Goal: Information Seeking & Learning: Check status

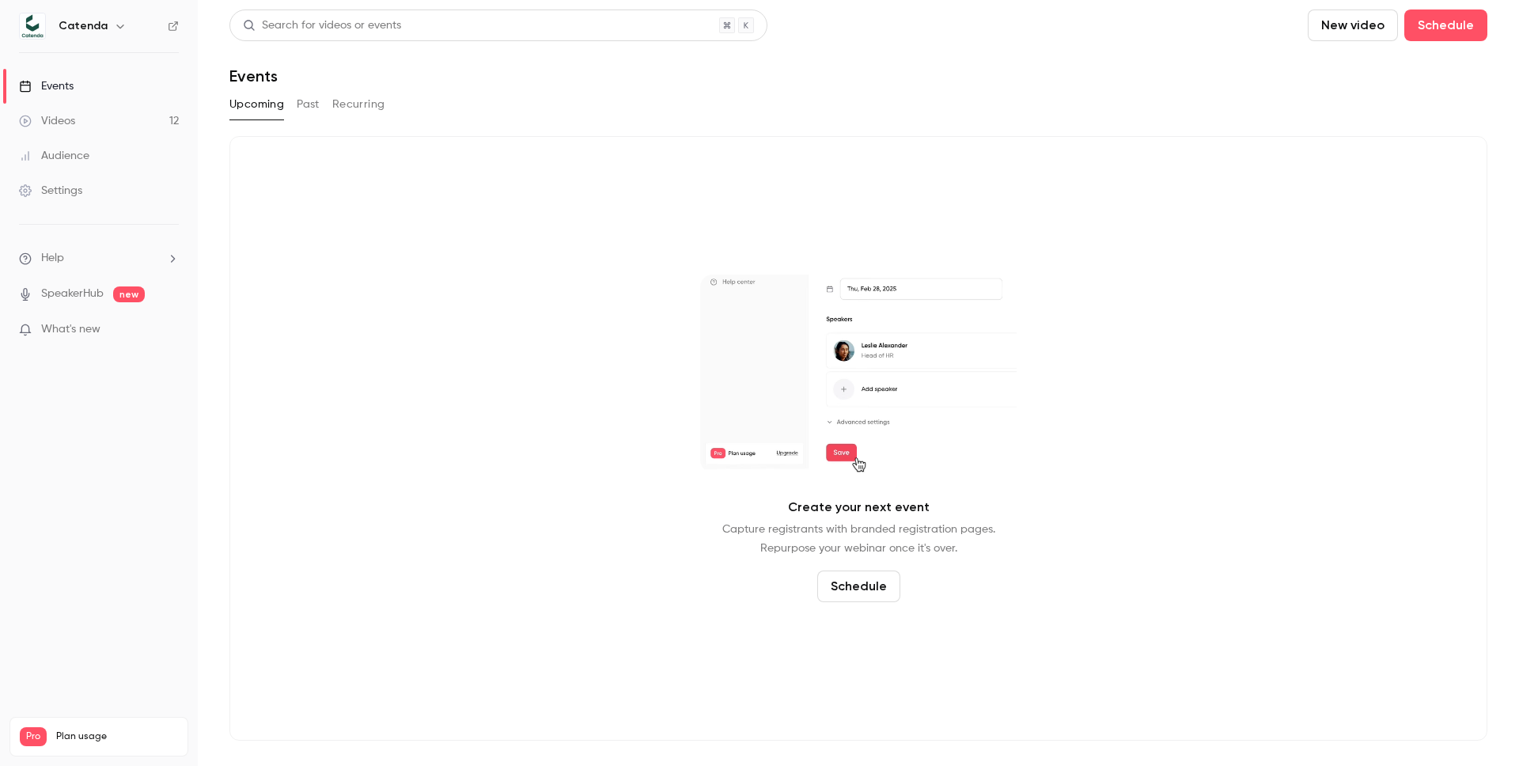
click at [41, 90] on div "Events" at bounding box center [46, 86] width 55 height 16
click at [63, 85] on div "Events" at bounding box center [46, 86] width 55 height 16
click at [68, 84] on div "Events" at bounding box center [46, 86] width 55 height 16
click at [65, 116] on div "Videos" at bounding box center [47, 121] width 56 height 16
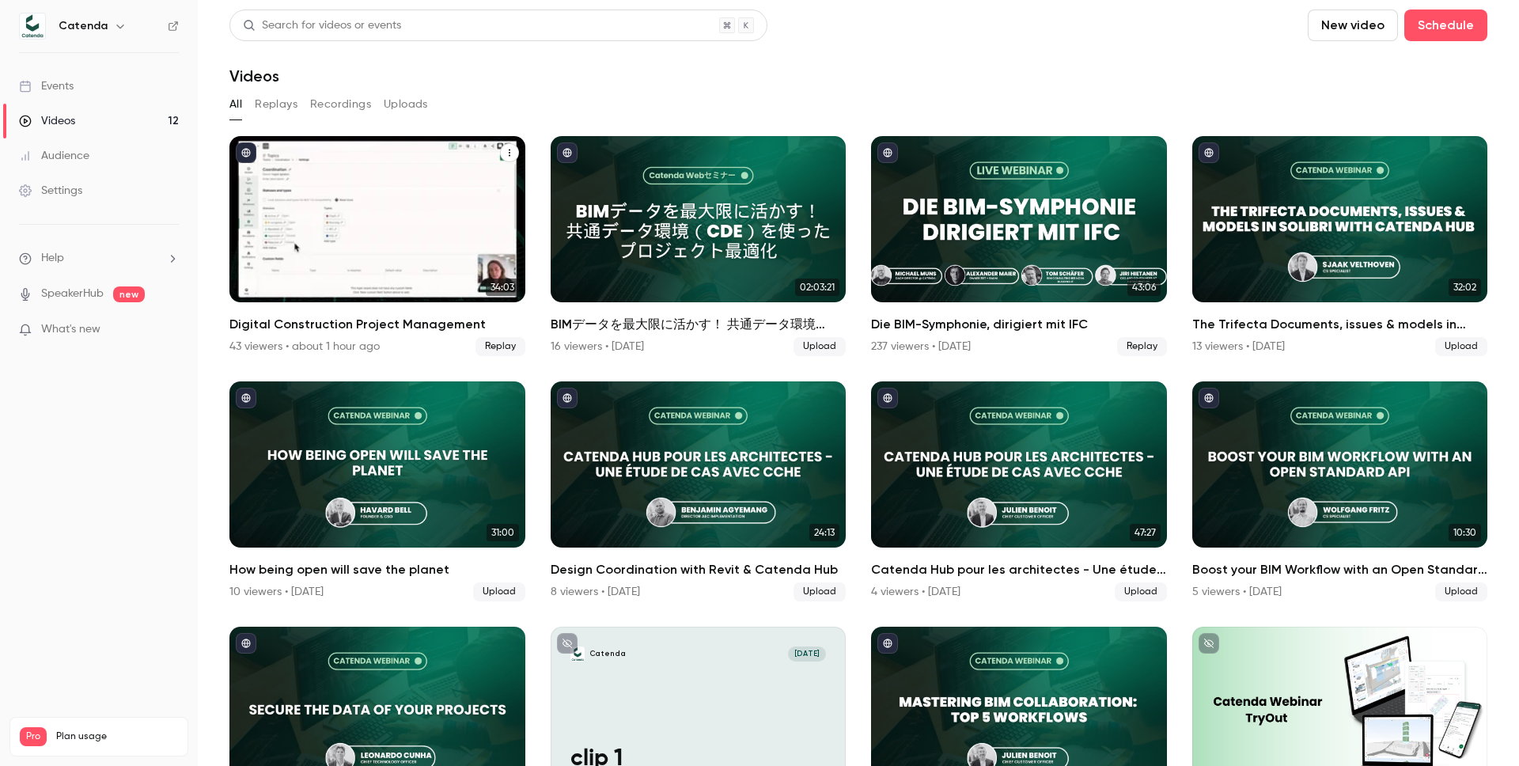
click at [356, 166] on div "Digital Construction Project Management" at bounding box center [377, 219] width 296 height 166
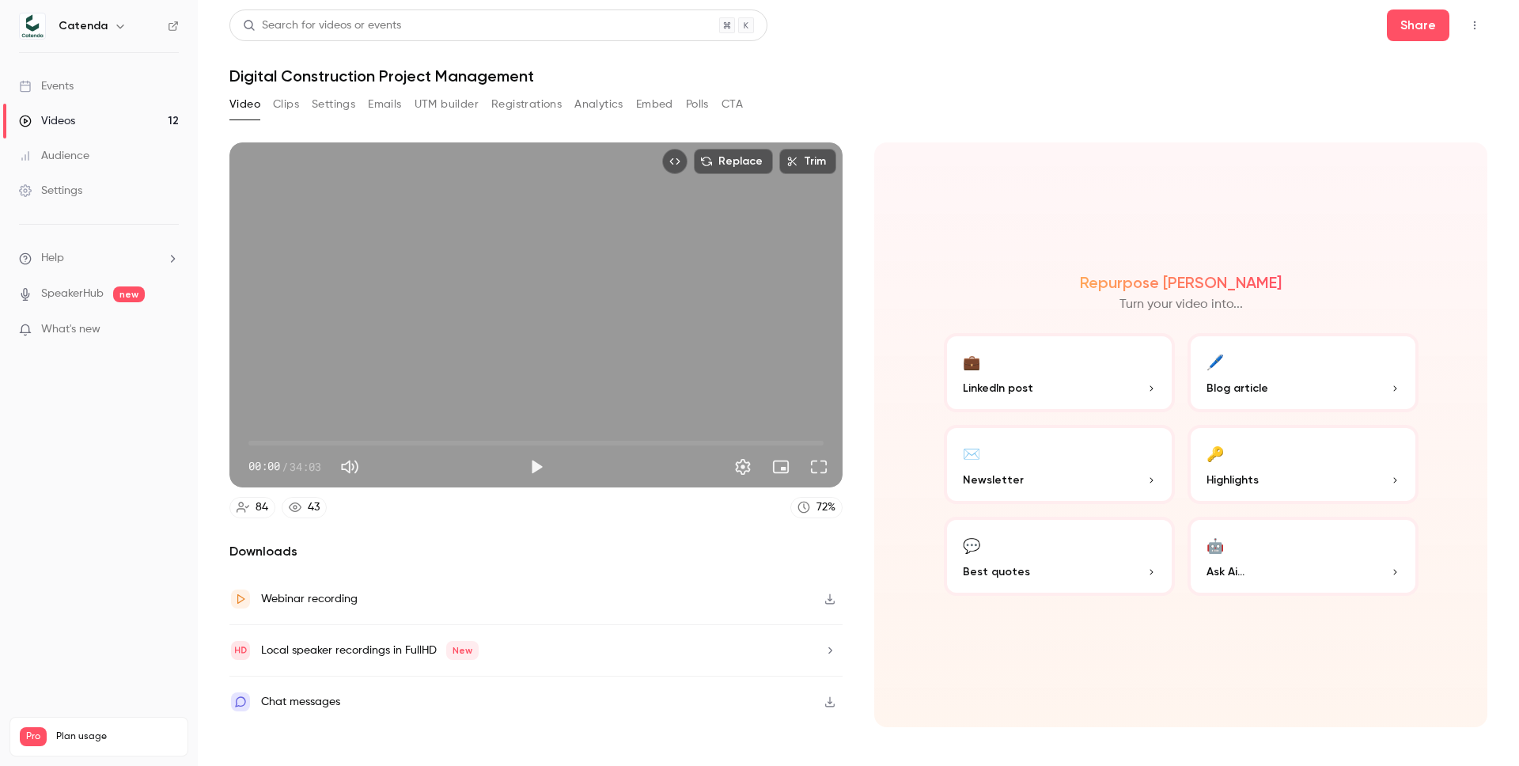
click at [524, 105] on button "Registrations" at bounding box center [526, 104] width 70 height 25
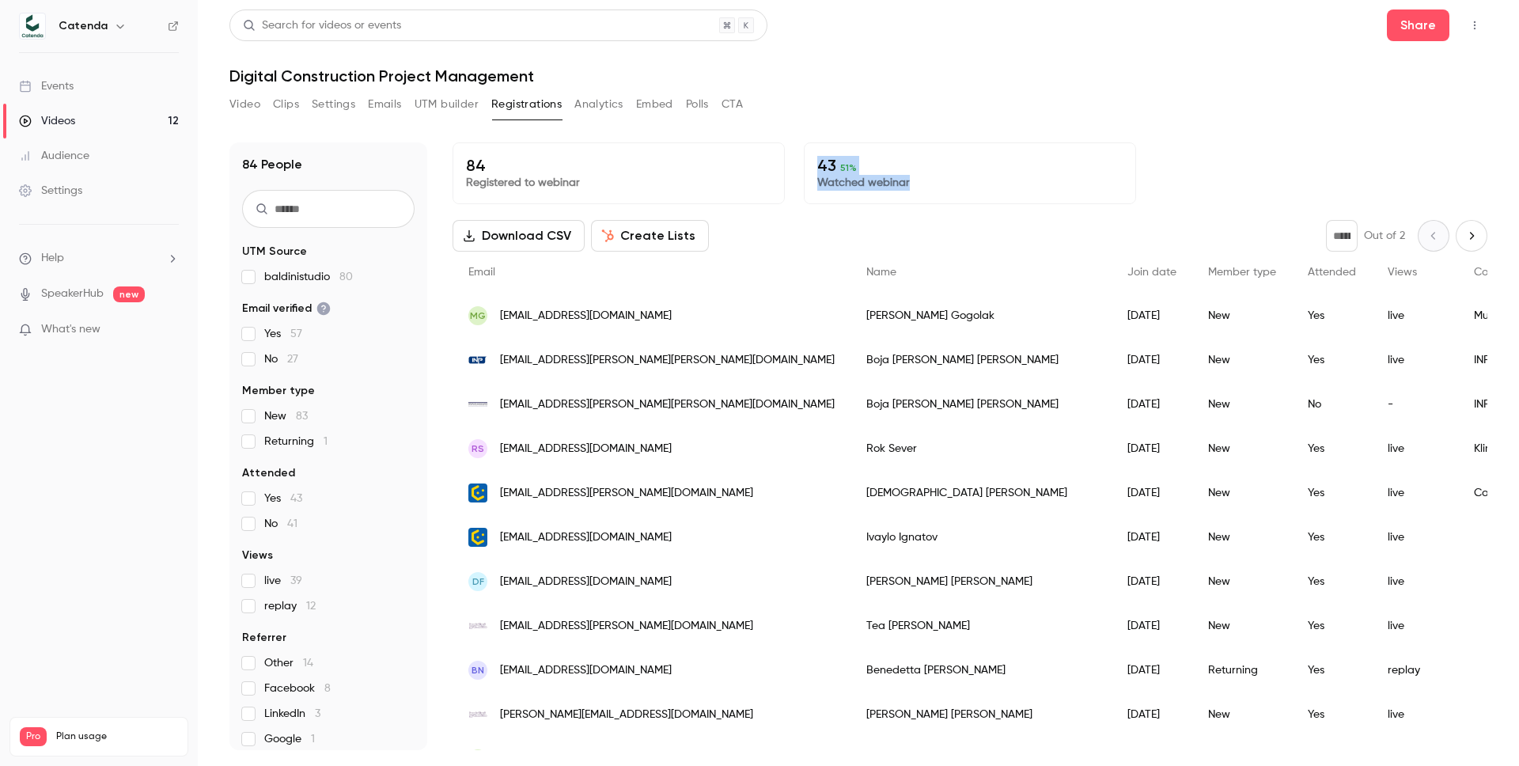
drag, startPoint x: 1045, startPoint y: 135, endPoint x: 1156, endPoint y: 192, distance: 124.5
click at [1156, 192] on div "84 People UTM Source baldinistudio 80 Email verified Yes 57 No 27 Member type N…" at bounding box center [858, 436] width 1258 height 626
click at [1156, 192] on div "84 Registered to webinar 43 51 % Watched webinar" at bounding box center [969, 173] width 1035 height 62
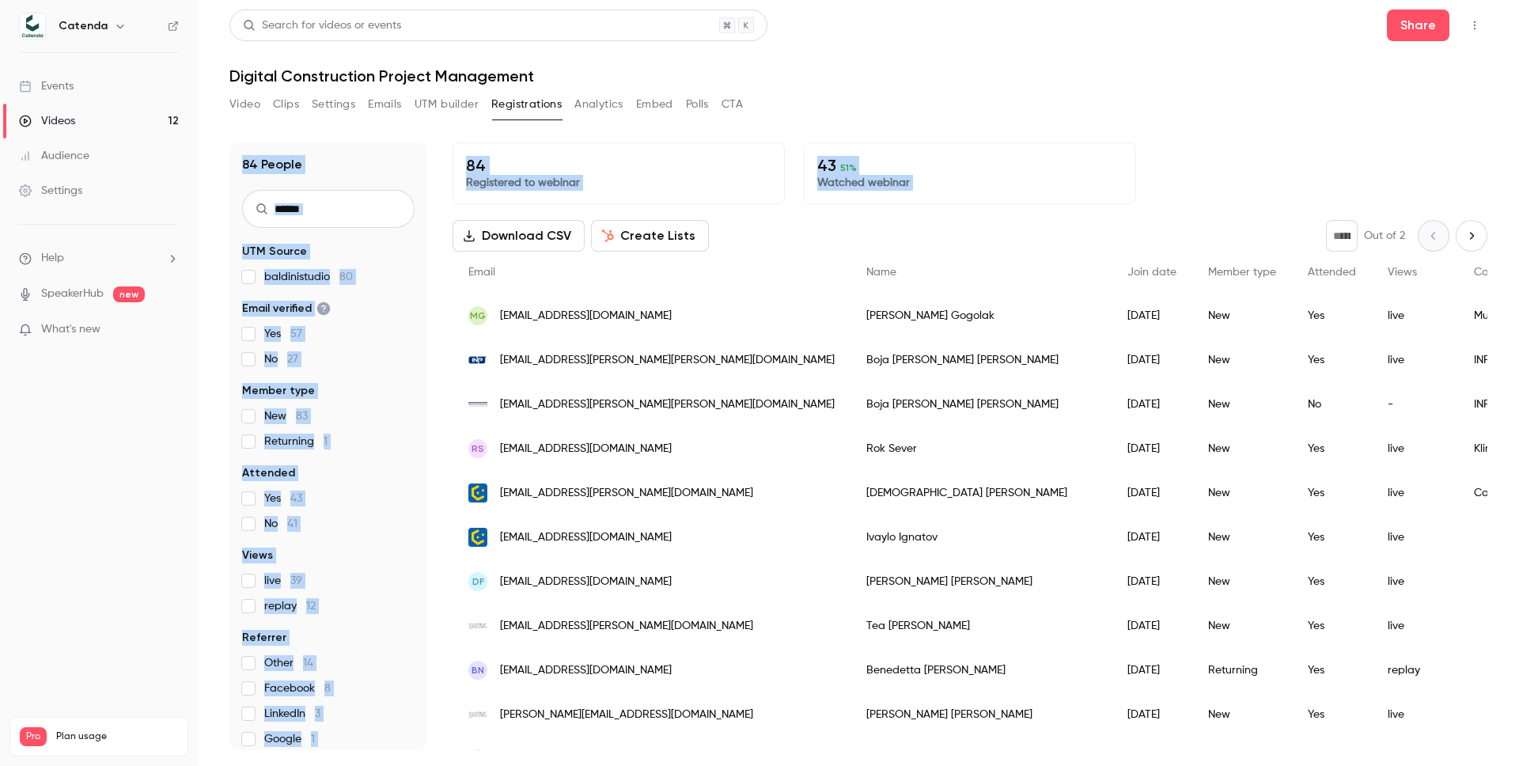
drag, startPoint x: 1156, startPoint y: 192, endPoint x: 1075, endPoint y: 95, distance: 126.4
click at [1075, 95] on section "Video Clips Settings Emails UTM builder Registrations Analytics Embed Polls CTA…" at bounding box center [858, 424] width 1258 height 664
click at [1135, 152] on div "43 51 % Watched webinar" at bounding box center [970, 173] width 332 height 62
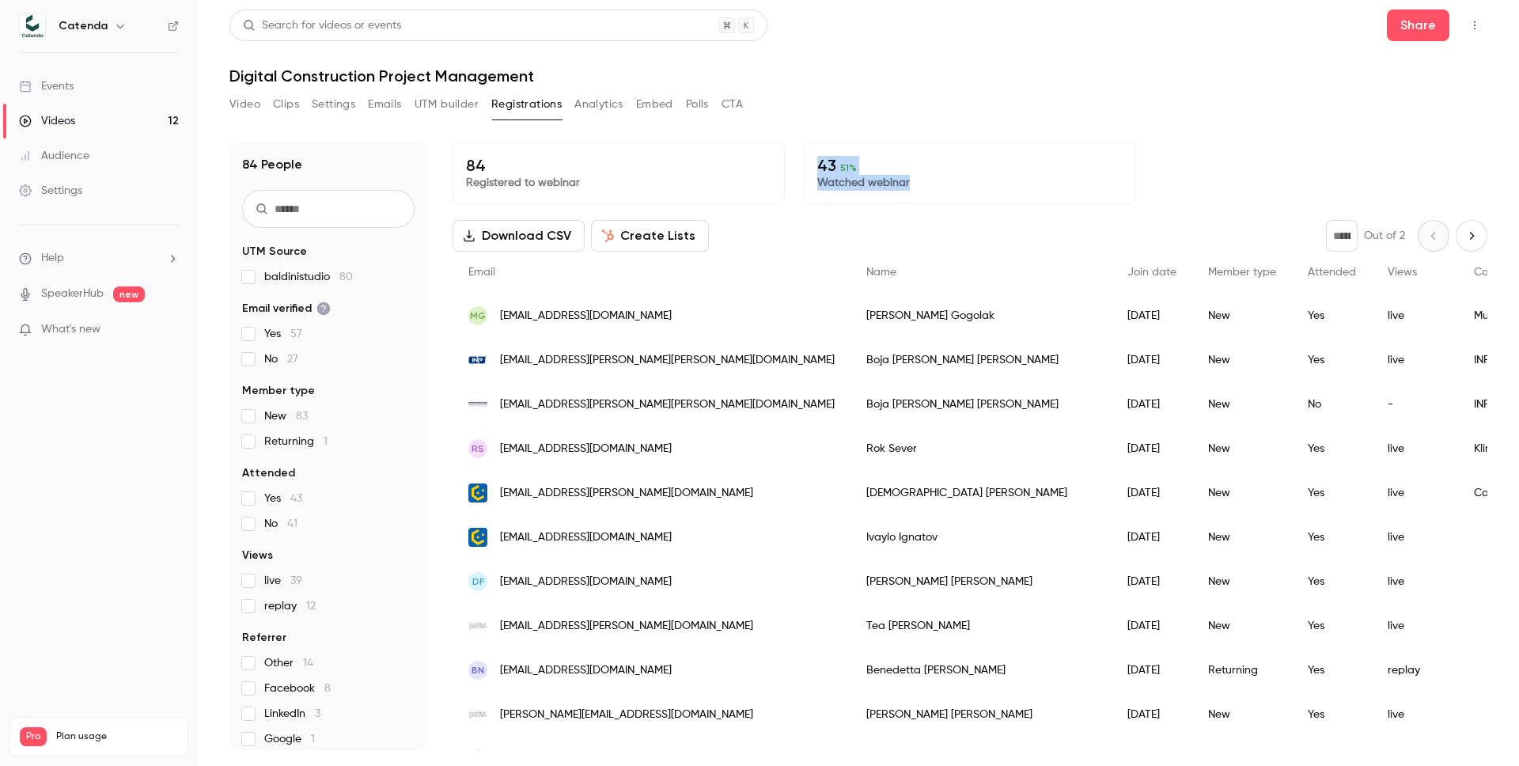
drag, startPoint x: 1134, startPoint y: 155, endPoint x: 1139, endPoint y: 178, distance: 23.4
click at [1139, 179] on div "84 Registered to webinar 43 51 % Watched webinar" at bounding box center [969, 173] width 1035 height 62
click at [1139, 178] on div "84 Registered to webinar 43 51 % Watched webinar" at bounding box center [969, 173] width 1035 height 62
drag, startPoint x: 809, startPoint y: 157, endPoint x: 939, endPoint y: 200, distance: 136.6
click at [937, 205] on div "84 Registered to webinar 43 51 % Watched webinar Download CSV Create Lists * Ou…" at bounding box center [969, 445] width 1035 height 607
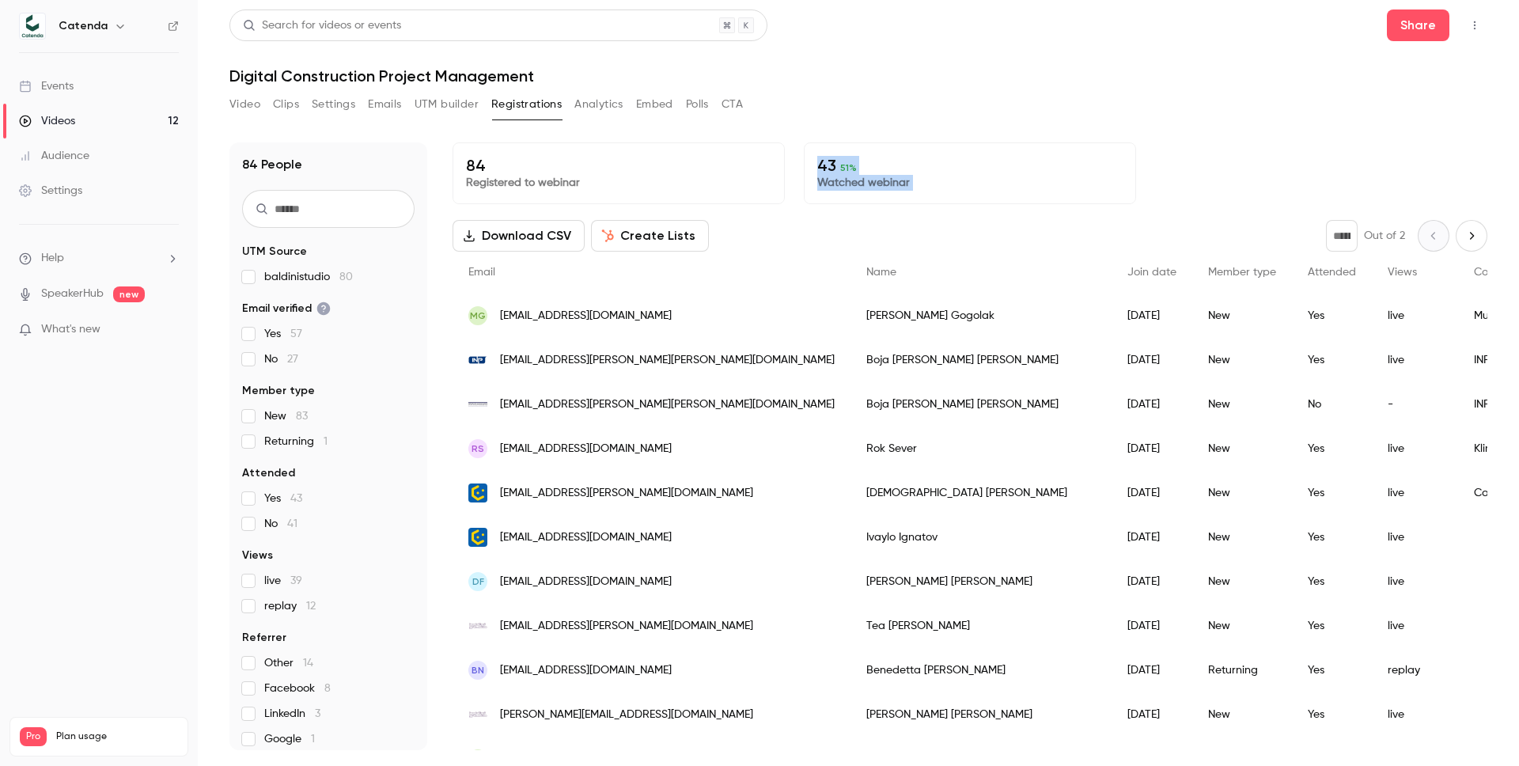
click at [939, 200] on div "43 51 % Watched webinar" at bounding box center [970, 173] width 332 height 62
click at [973, 66] on h1 "Digital Construction Project Management" at bounding box center [858, 75] width 1258 height 19
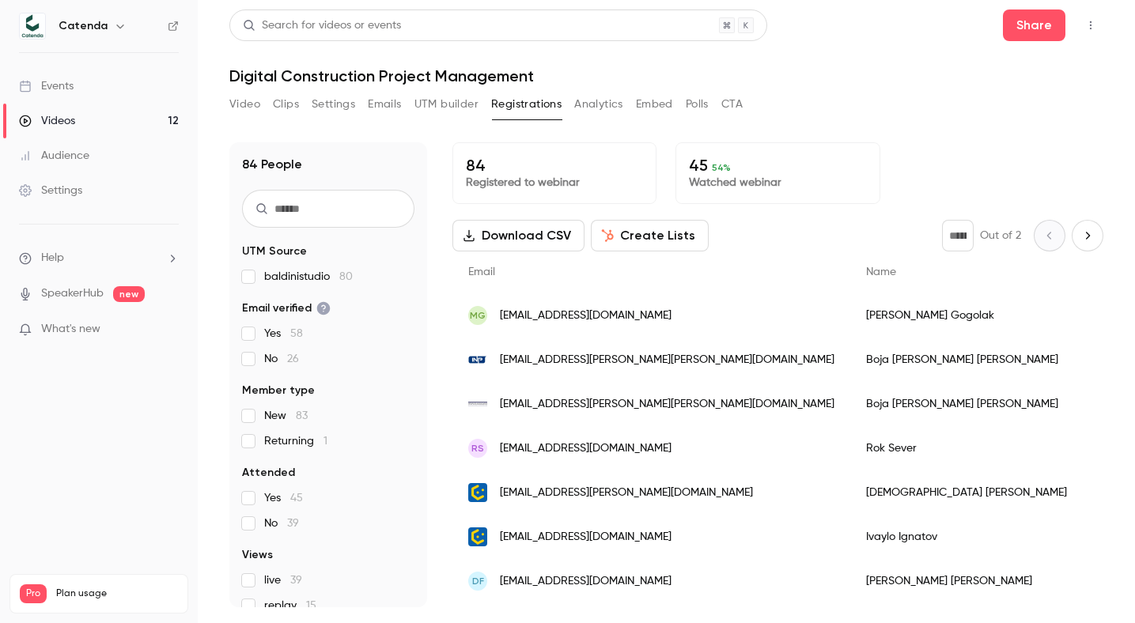
click at [68, 14] on div "Catenda" at bounding box center [99, 26] width 160 height 27
